Goal: Task Accomplishment & Management: Manage account settings

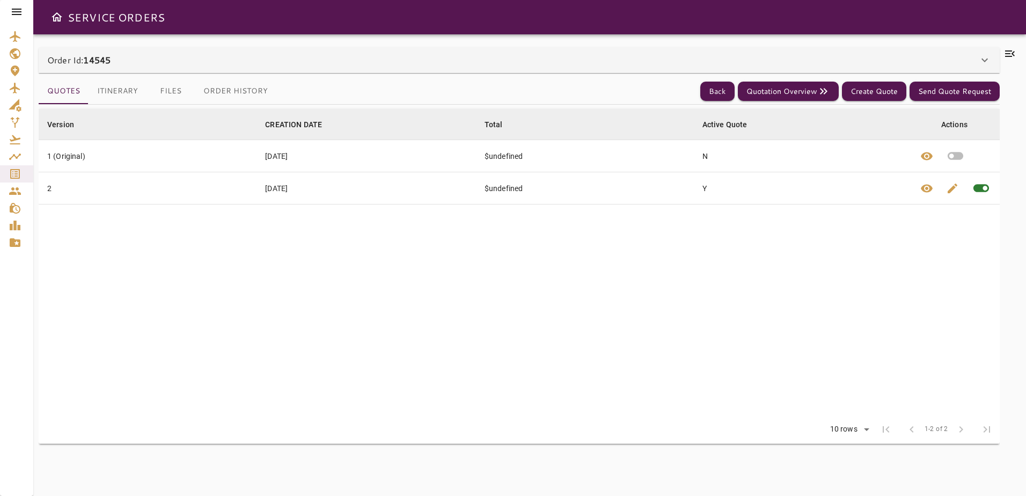
click at [121, 96] on button "Itinerary" at bounding box center [118, 91] width 58 height 26
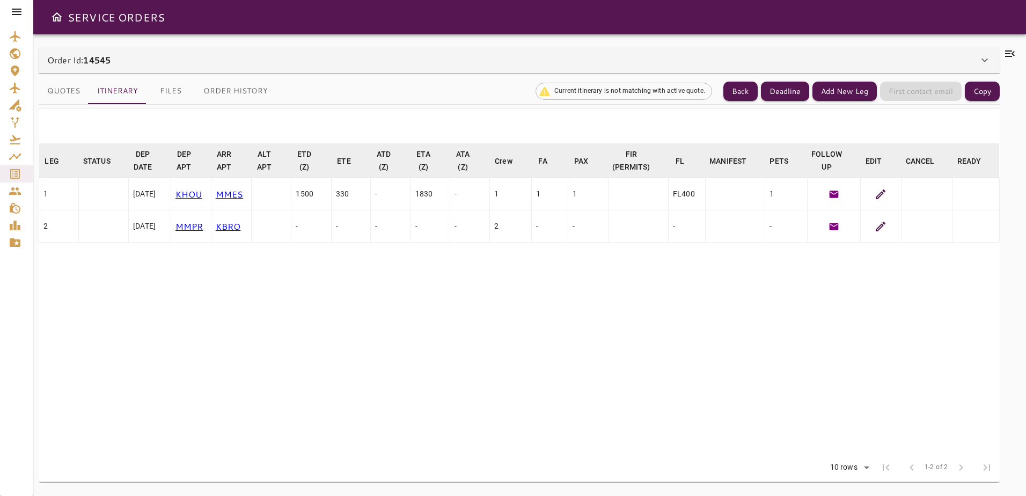
click at [648, 199] on td at bounding box center [638, 194] width 60 height 32
click at [637, 174] on th "FIR (PERMITS) arrow_downward" at bounding box center [638, 160] width 60 height 35
click at [636, 168] on div "FIR (PERMITS)" at bounding box center [631, 161] width 38 height 26
click at [835, 192] on icon "button" at bounding box center [833, 193] width 9 height 7
click at [880, 229] on icon at bounding box center [880, 226] width 13 height 13
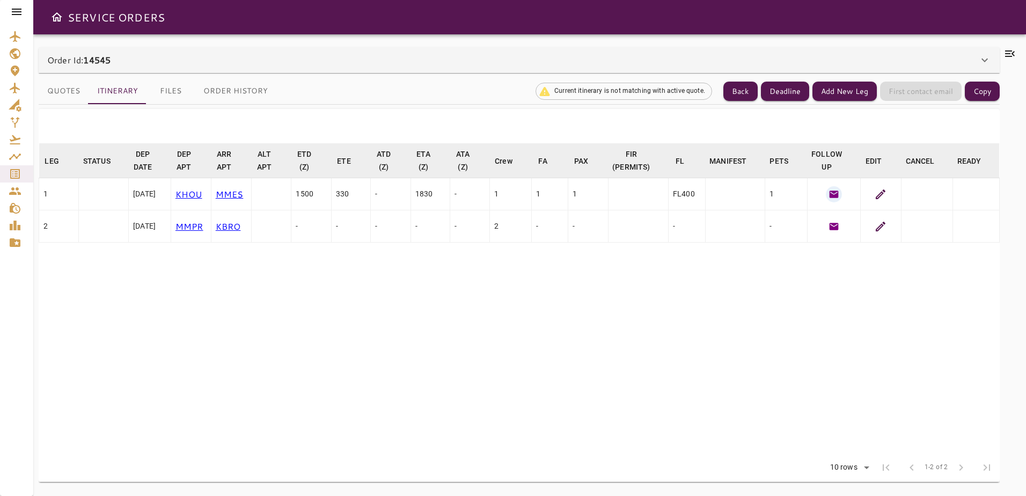
click at [880, 224] on icon at bounding box center [880, 226] width 13 height 13
click at [990, 61] on icon at bounding box center [984, 60] width 13 height 13
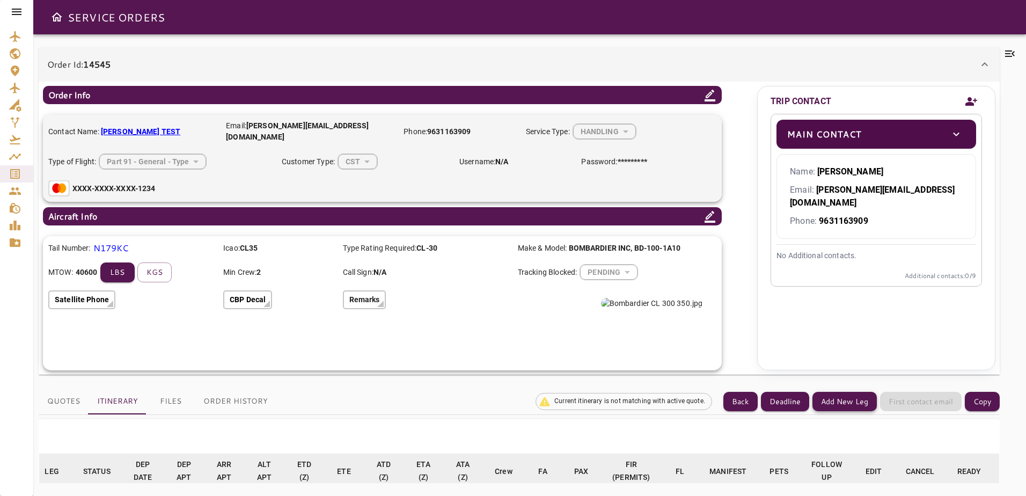
click at [857, 399] on button "Add New Leg" at bounding box center [844, 402] width 64 height 20
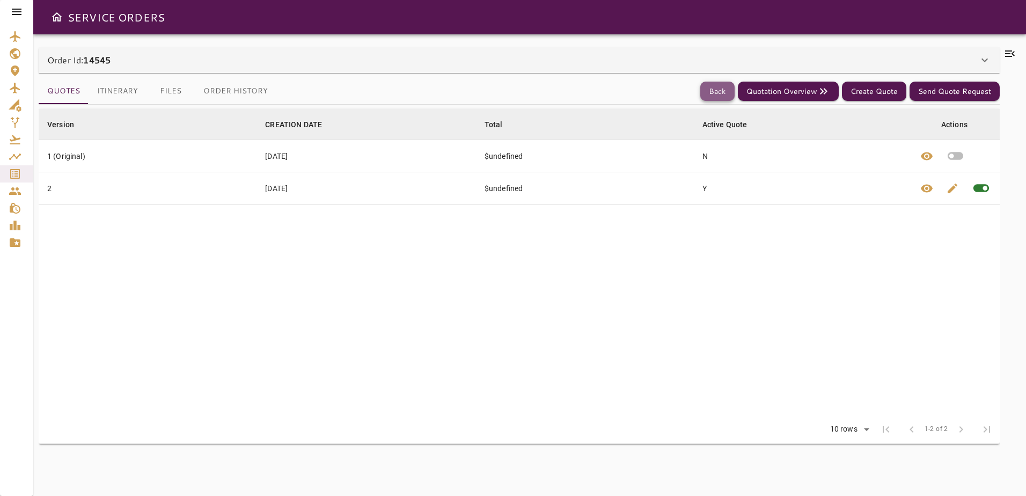
click at [721, 99] on button "Back" at bounding box center [717, 92] width 34 height 20
